Goal: Task Accomplishment & Management: Manage account settings

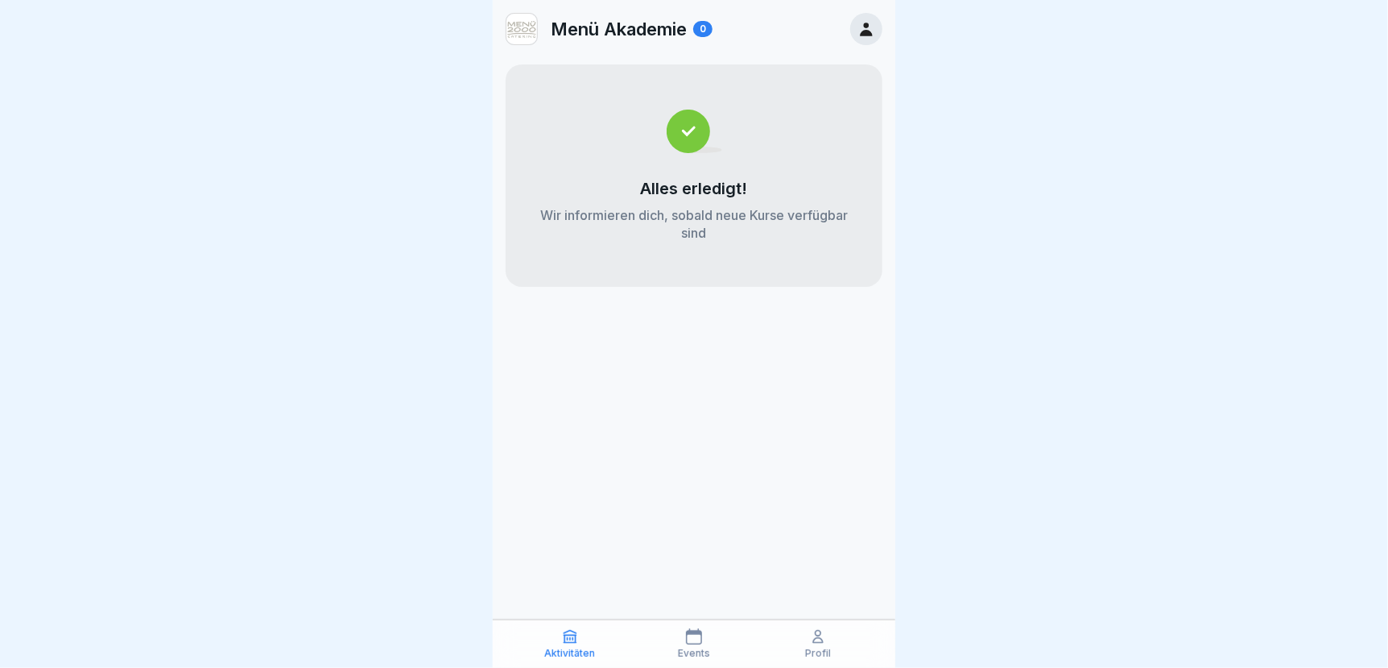
click at [809, 639] on div "Profil" at bounding box center [818, 643] width 116 height 31
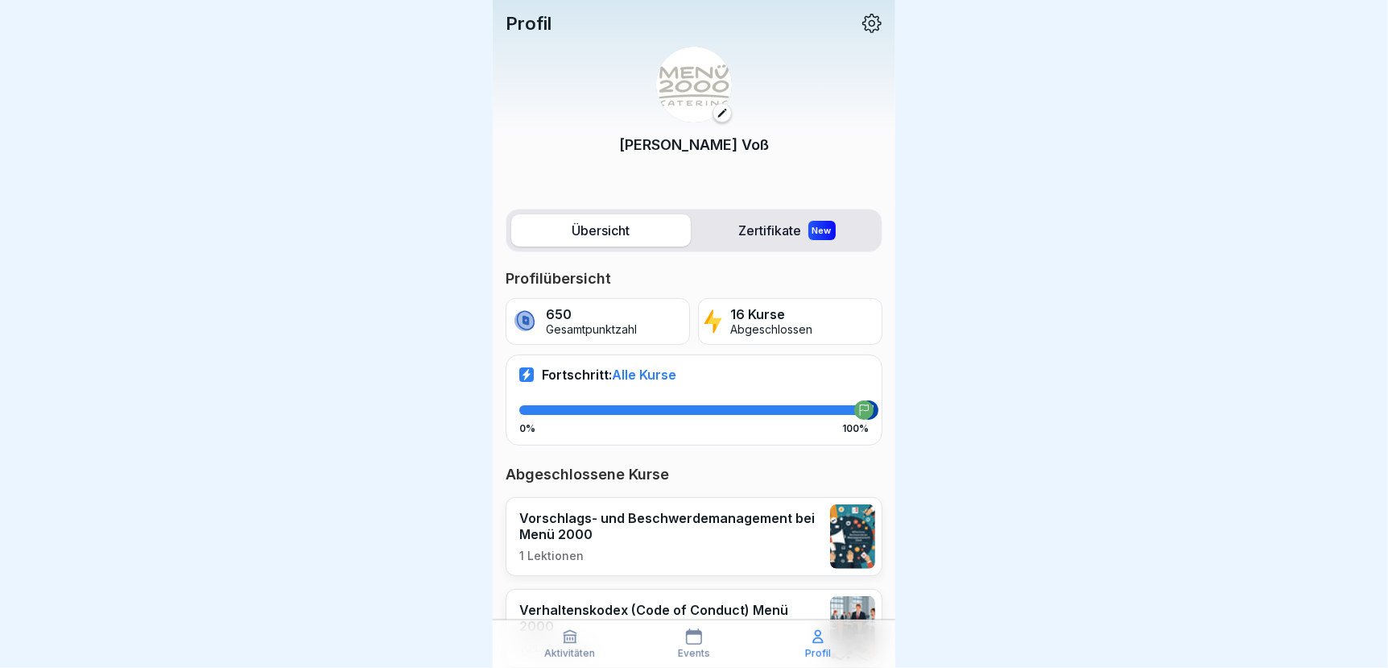
click at [546, 315] on p "650" at bounding box center [591, 314] width 91 height 15
click at [774, 230] on label "Zertifikate New" at bounding box center [787, 230] width 180 height 32
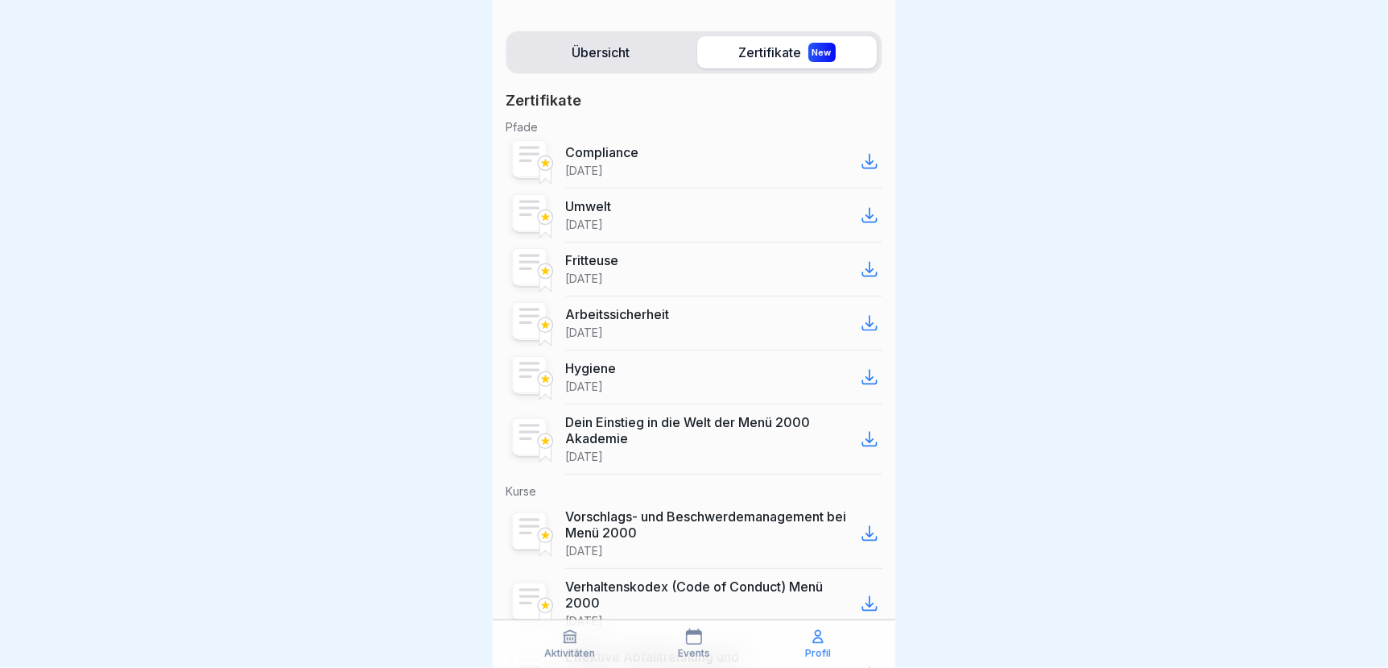
scroll to position [81, 0]
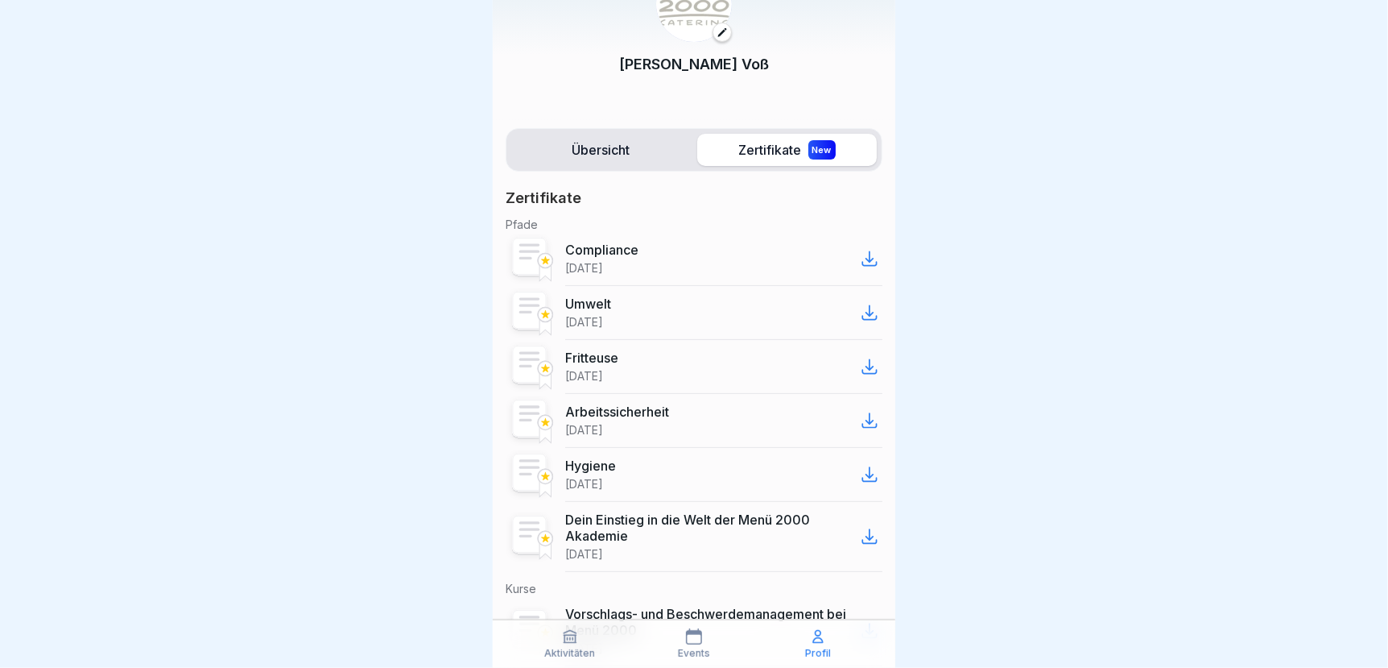
click at [664, 370] on div "Fritteuse [DATE]" at bounding box center [723, 367] width 317 height 54
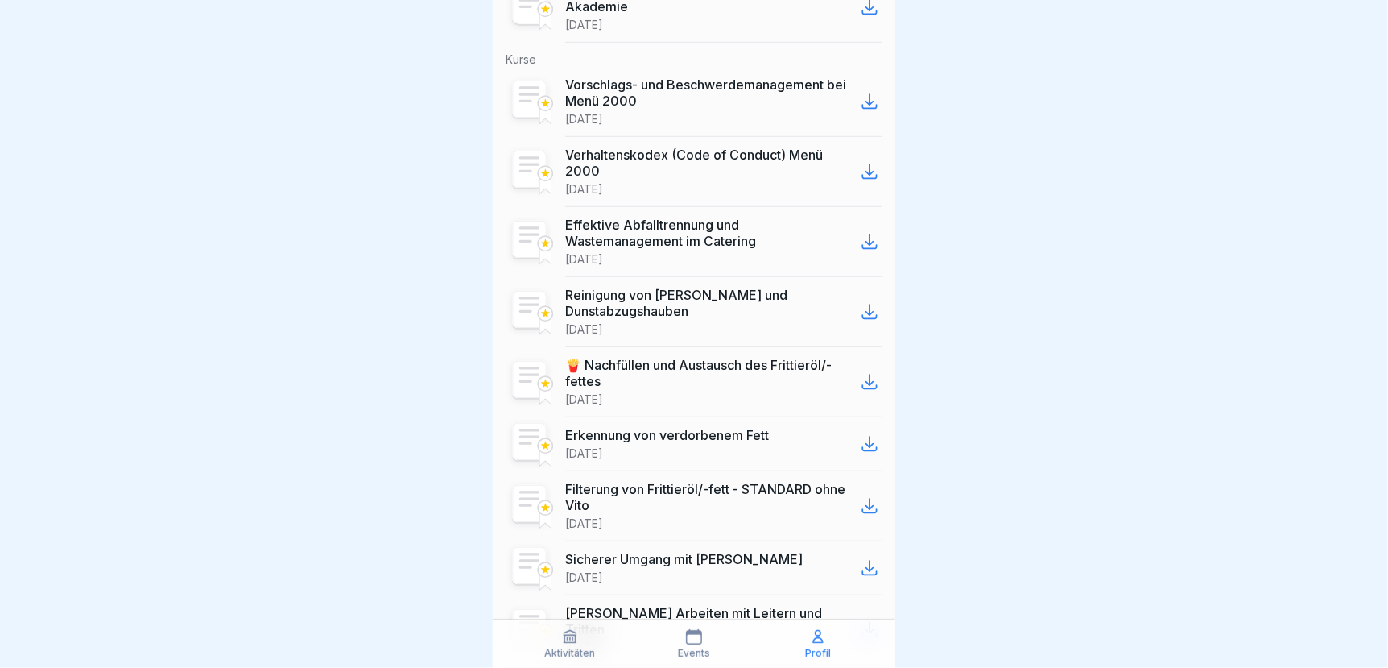
scroll to position [644, 0]
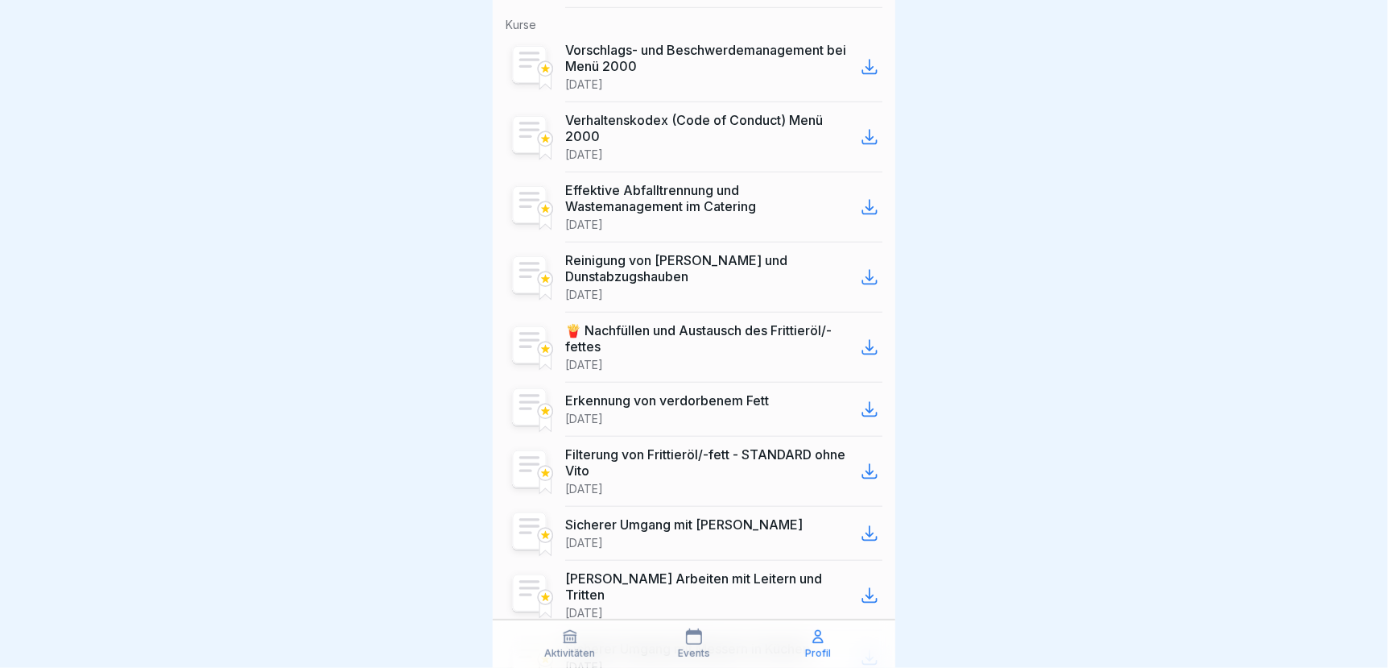
click at [563, 649] on p "Aktivitäten" at bounding box center [570, 652] width 51 height 11
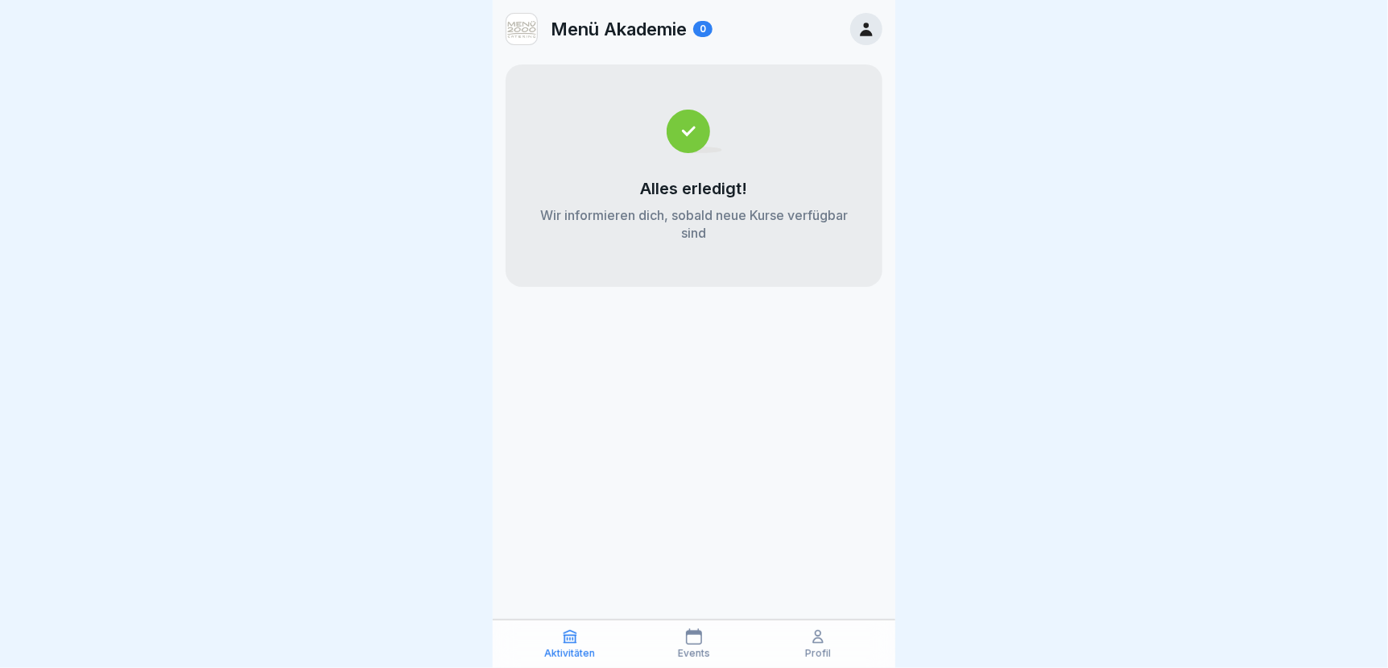
click at [697, 646] on div "Events" at bounding box center [694, 643] width 116 height 31
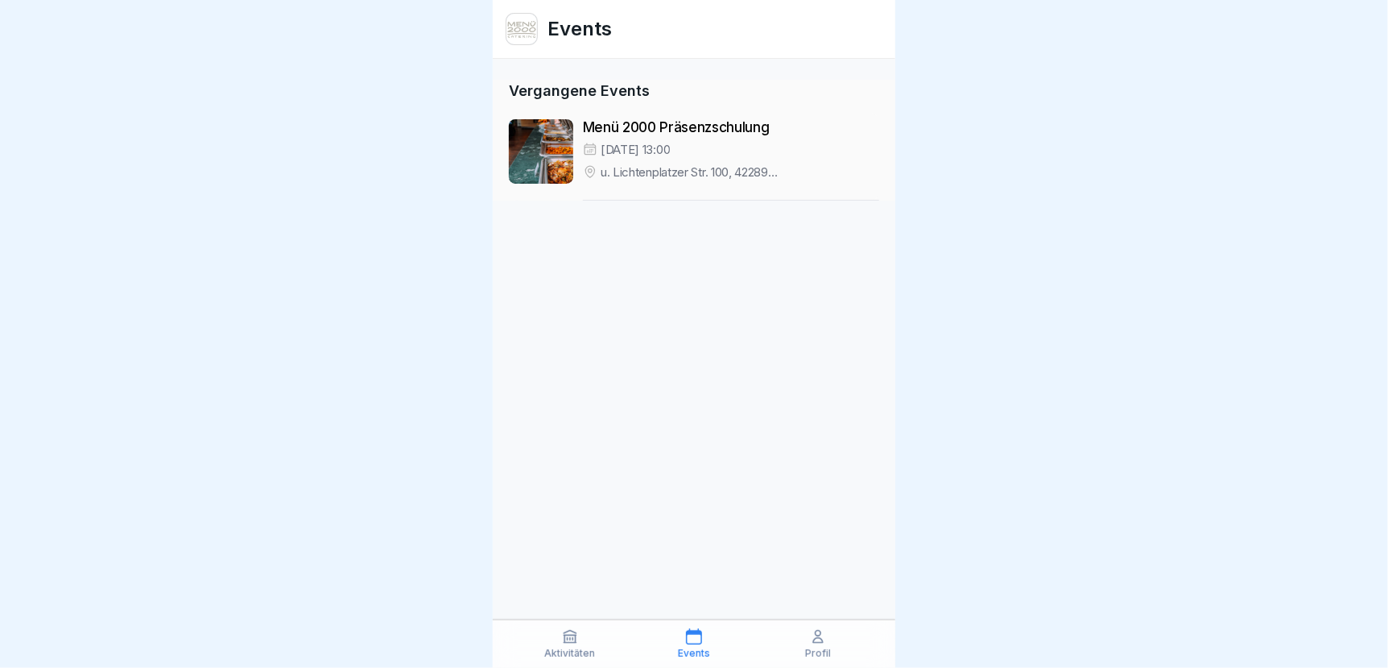
click at [610, 139] on div "Menü 2000 Präsenzschulung [DATE] 13:00 u. [GEOGRAPHIC_DATA]. 100, 42289 [GEOGRA…" at bounding box center [731, 159] width 296 height 81
